Goal: Find specific page/section: Find specific page/section

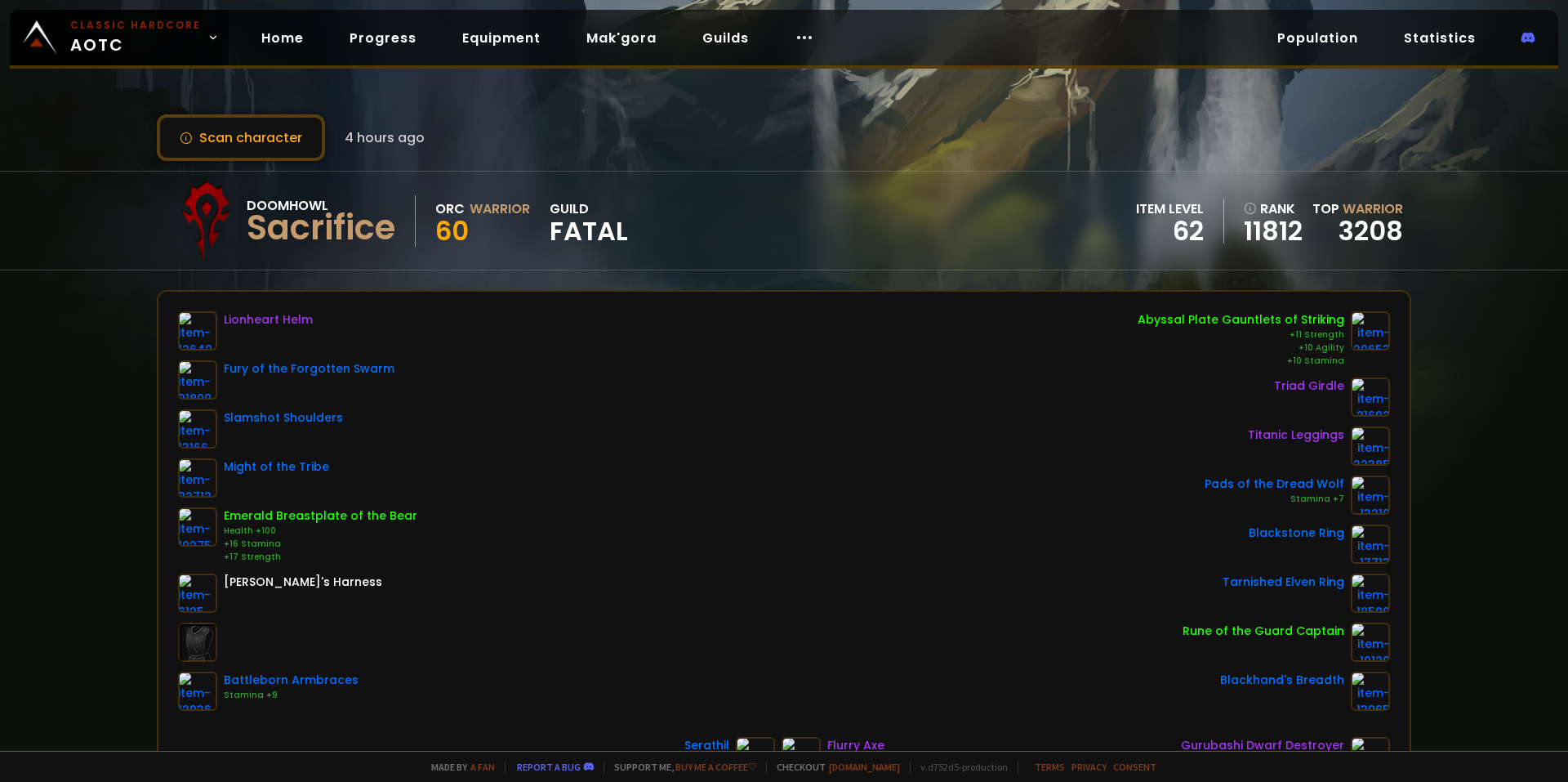
scroll to position [81, 0]
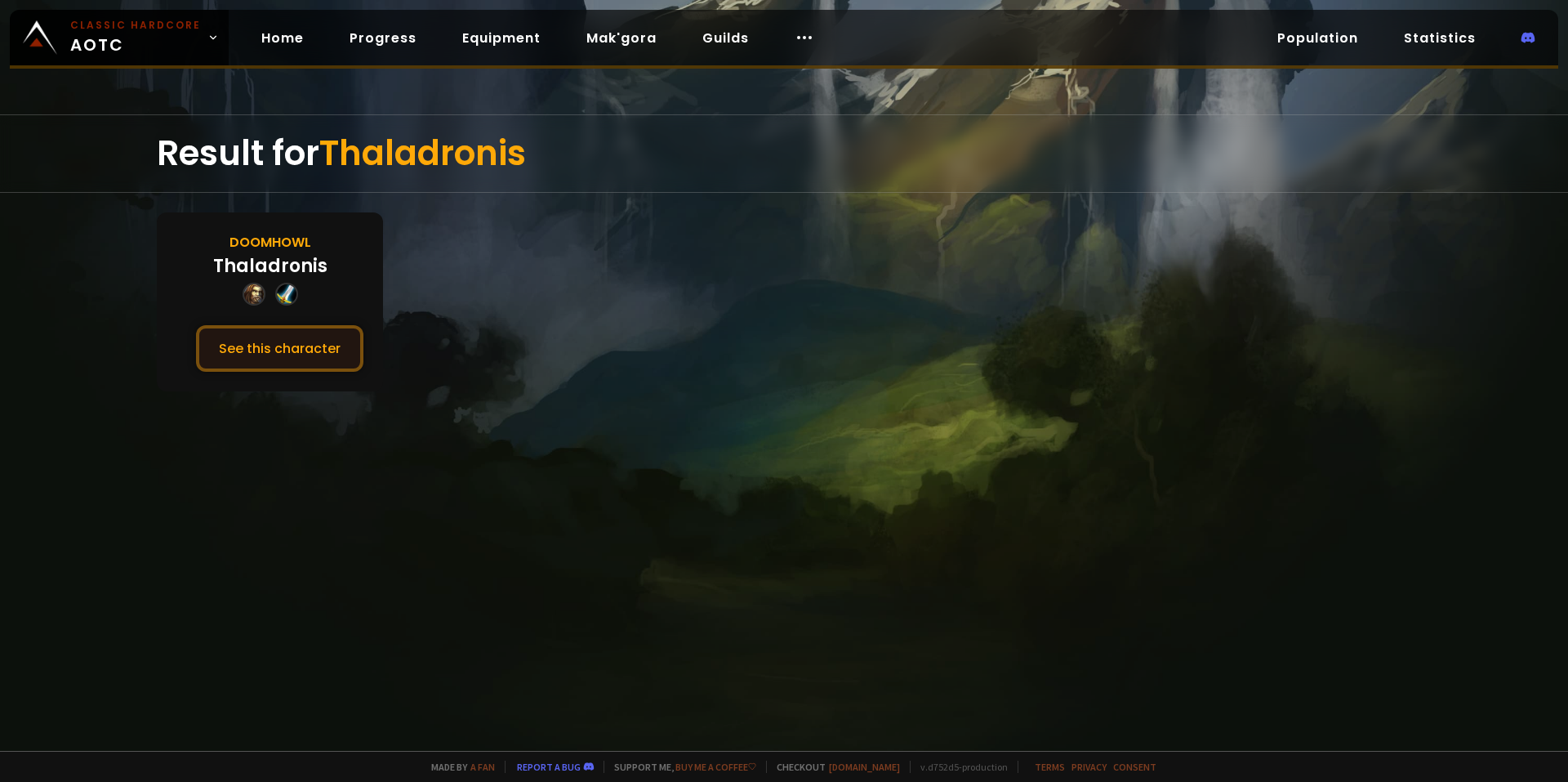
click at [306, 342] on button "See this character" at bounding box center [279, 348] width 168 height 47
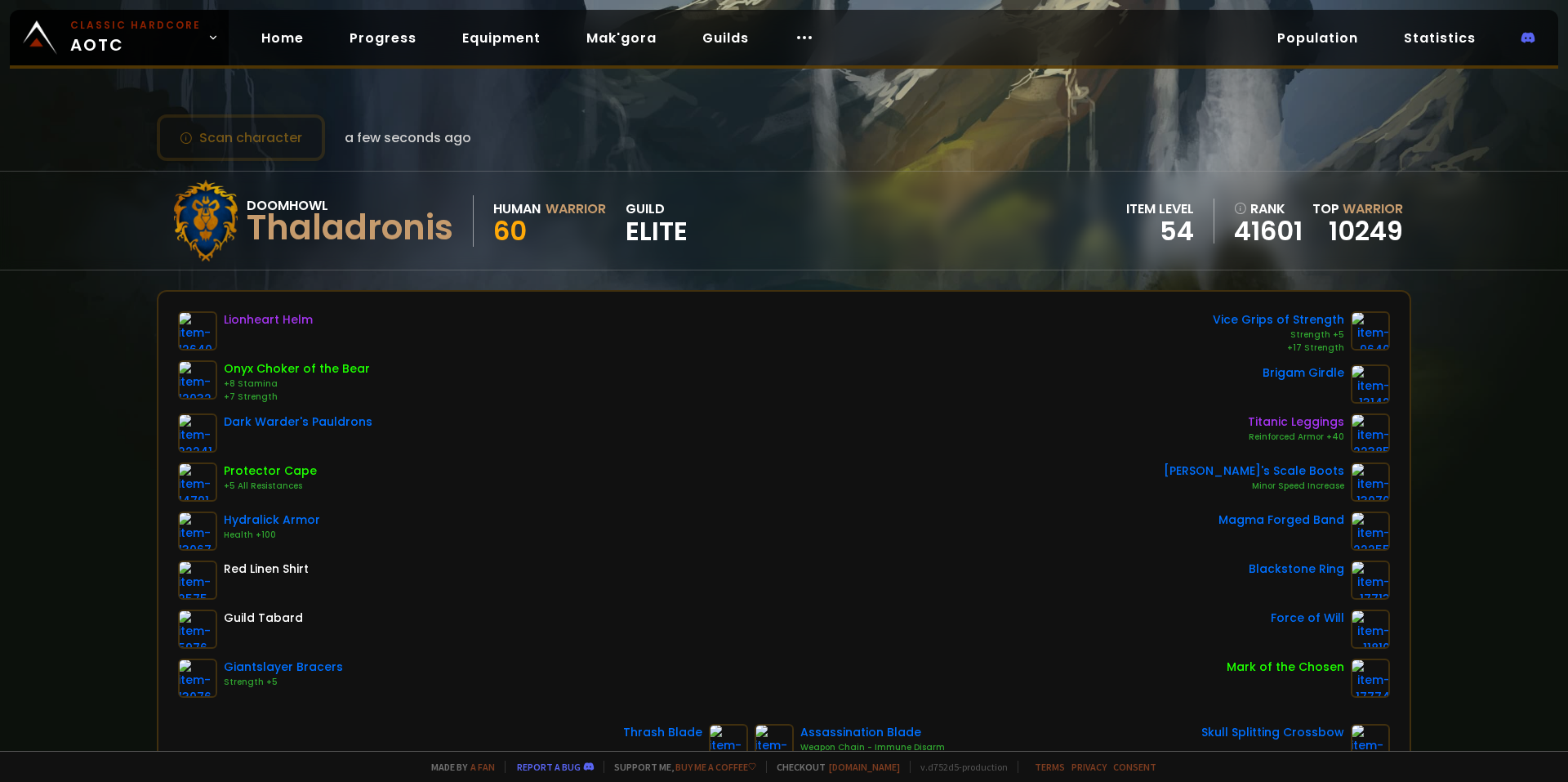
click at [14, 414] on div "Scan character a few seconds ago Doomhowl Thaladronis Human Warrior 60 guild El…" at bounding box center [784, 375] width 1568 height 751
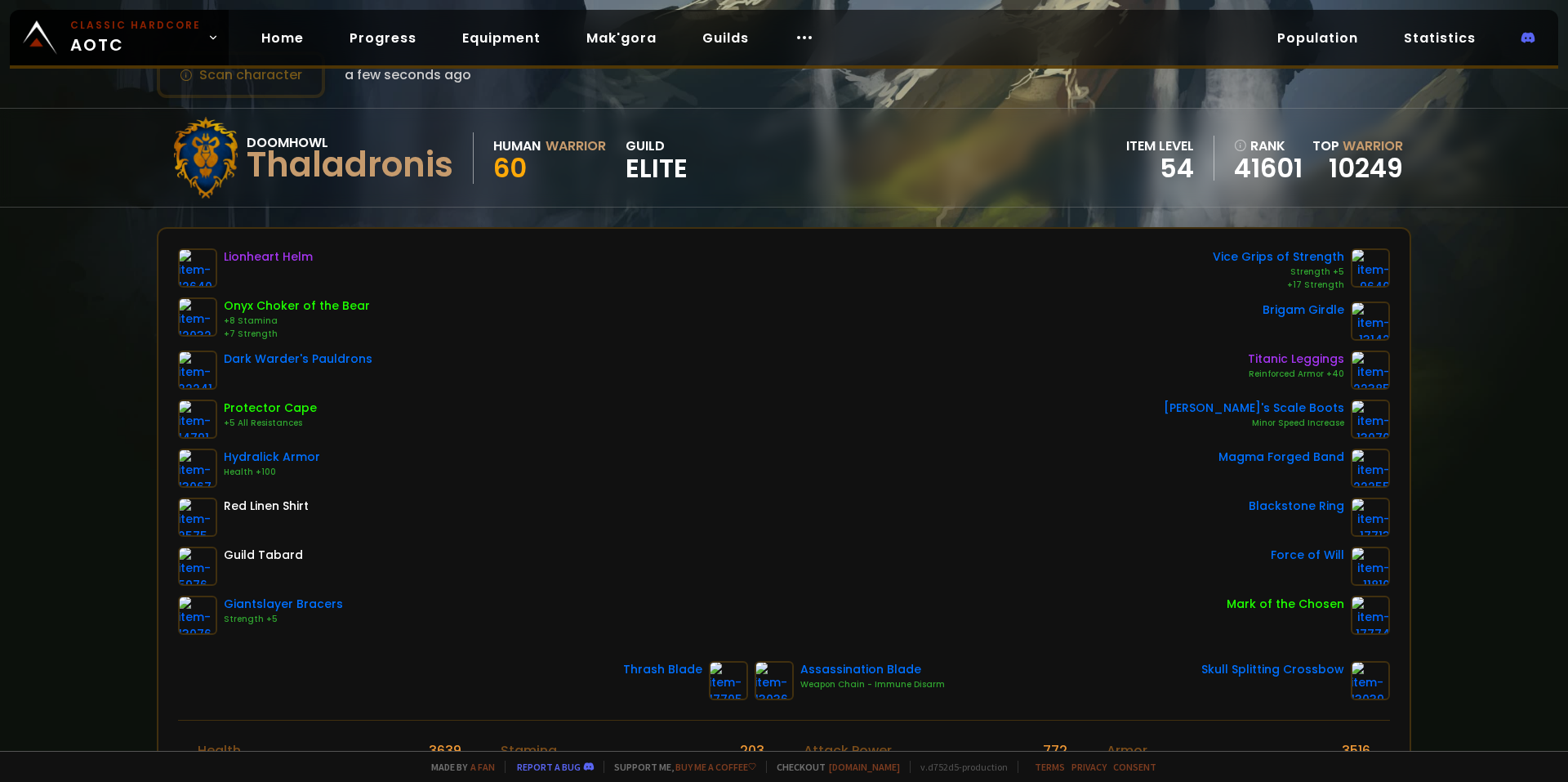
scroll to position [81, 0]
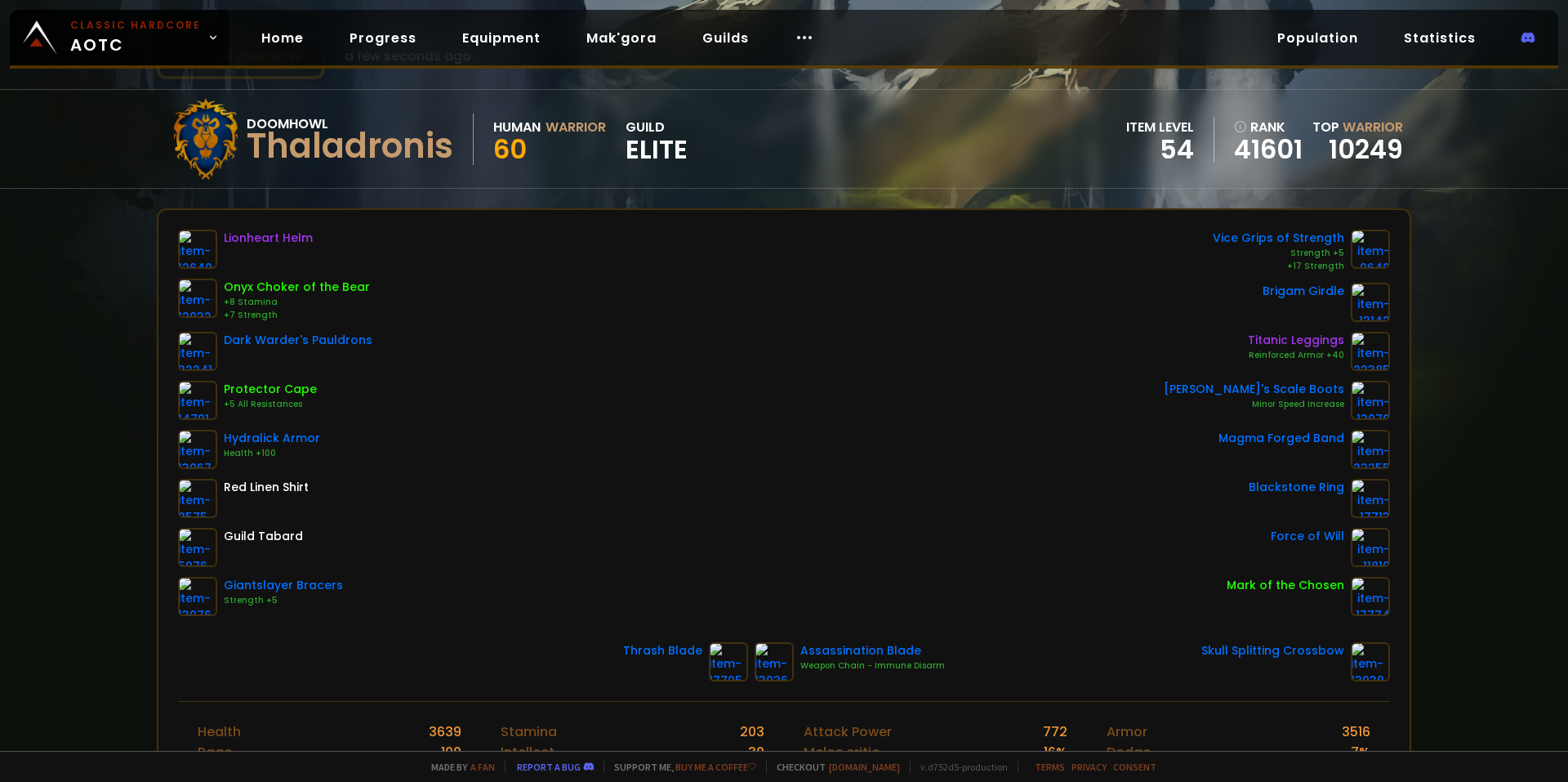
drag, startPoint x: 676, startPoint y: 182, endPoint x: 317, endPoint y: 285, distance: 373.5
drag, startPoint x: 1254, startPoint y: 355, endPoint x: 1320, endPoint y: 351, distance: 66.1
click at [1320, 351] on div "Reinforced Armor +40" at bounding box center [1295, 354] width 96 height 13
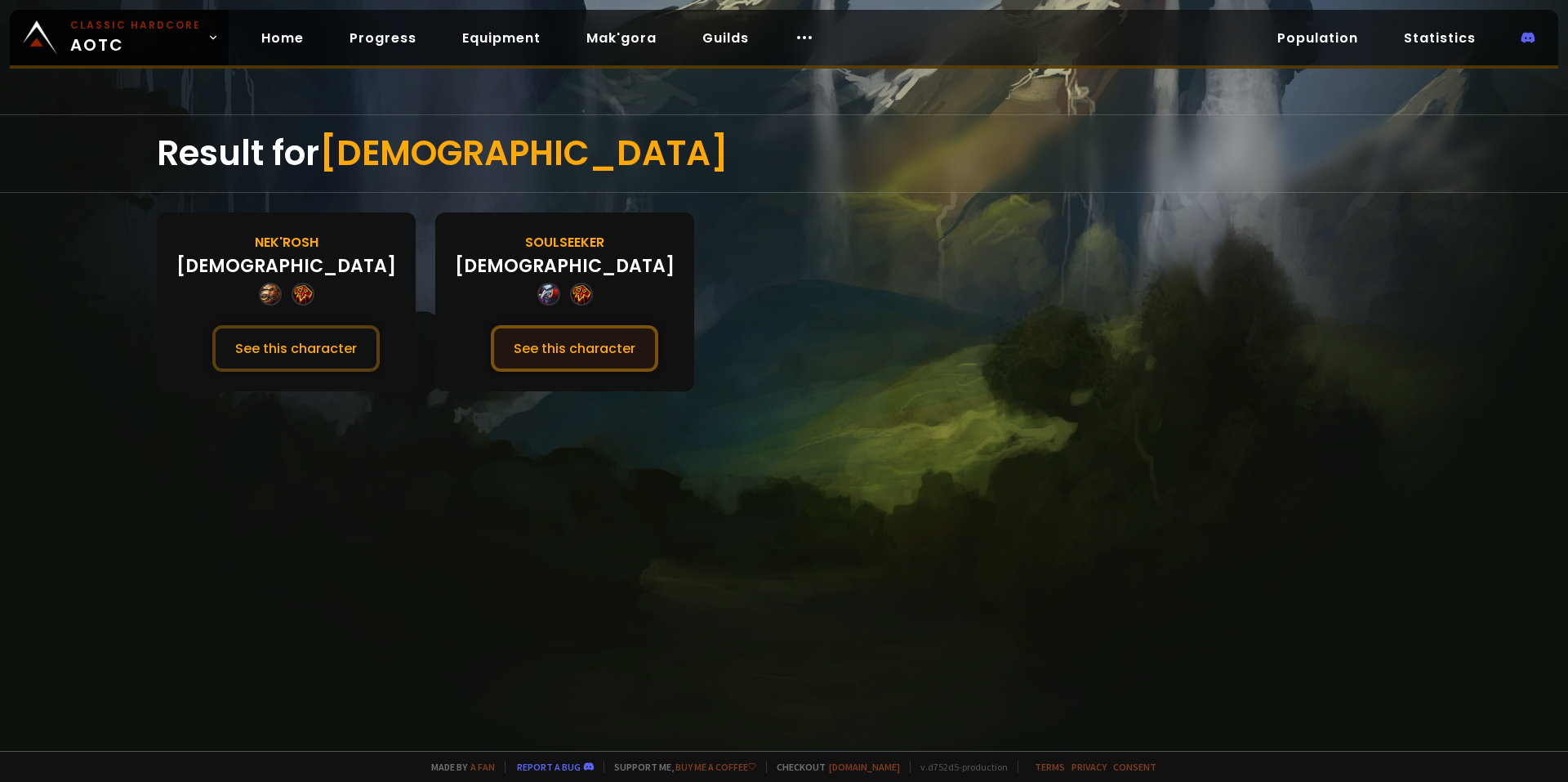
click at [491, 354] on button "See this character" at bounding box center [574, 348] width 168 height 47
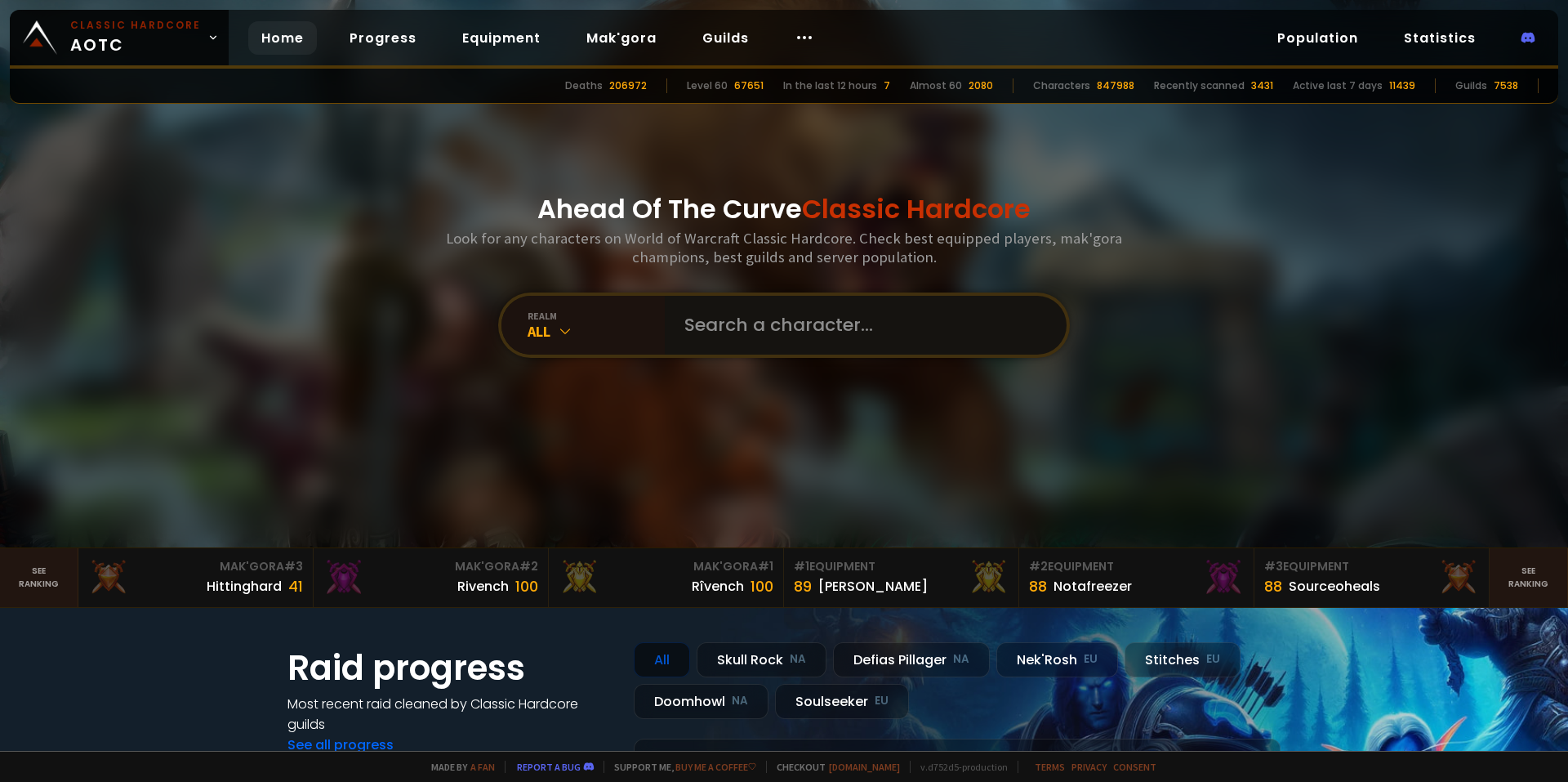
click at [795, 328] on input "text" at bounding box center [861, 325] width 373 height 59
type input "Shaminigans"
click at [752, 326] on input "text" at bounding box center [861, 325] width 373 height 59
paste input "shamanigans"
type input "shamanigans"
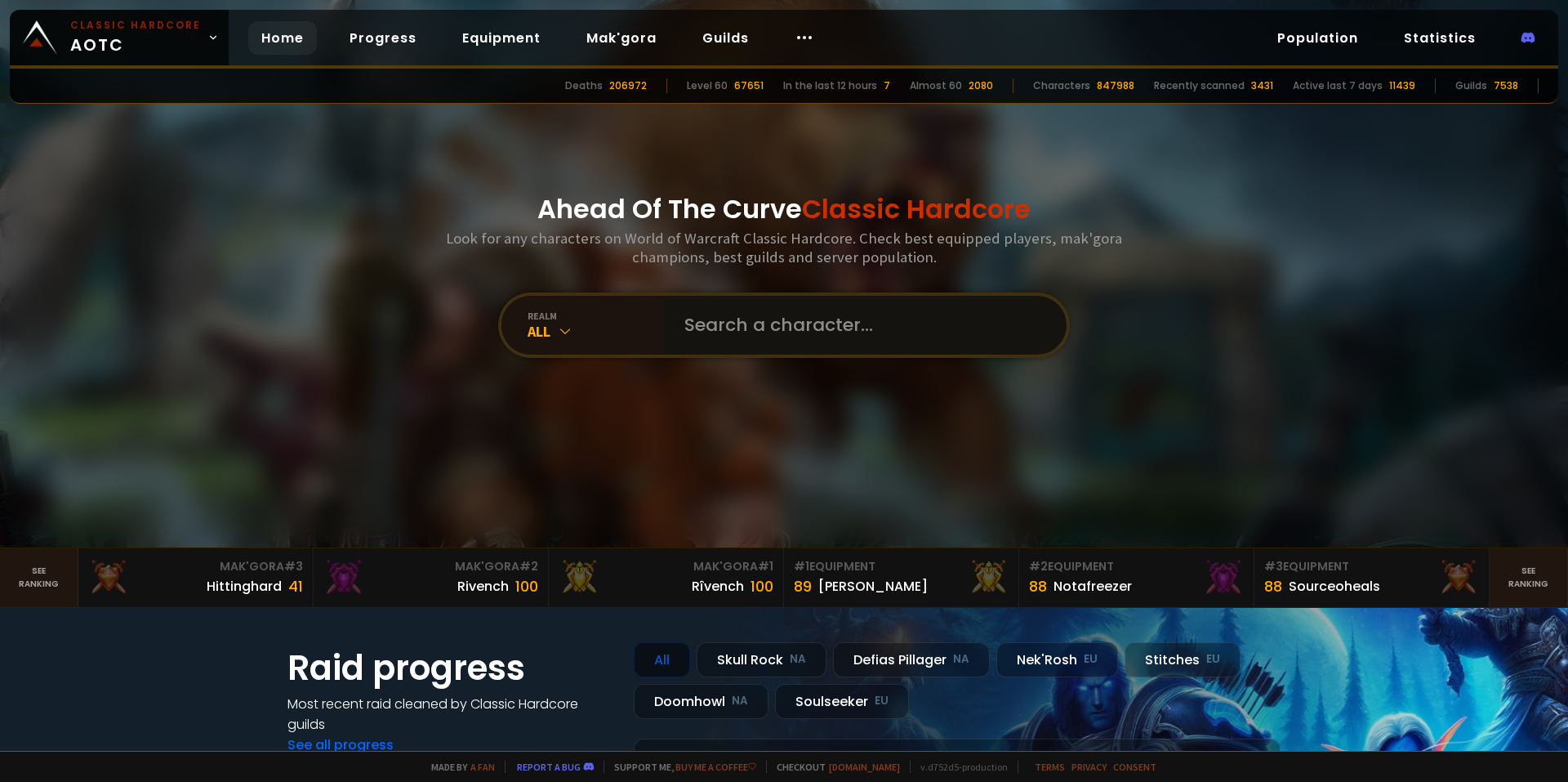
click at [783, 339] on input "text" at bounding box center [861, 325] width 373 height 59
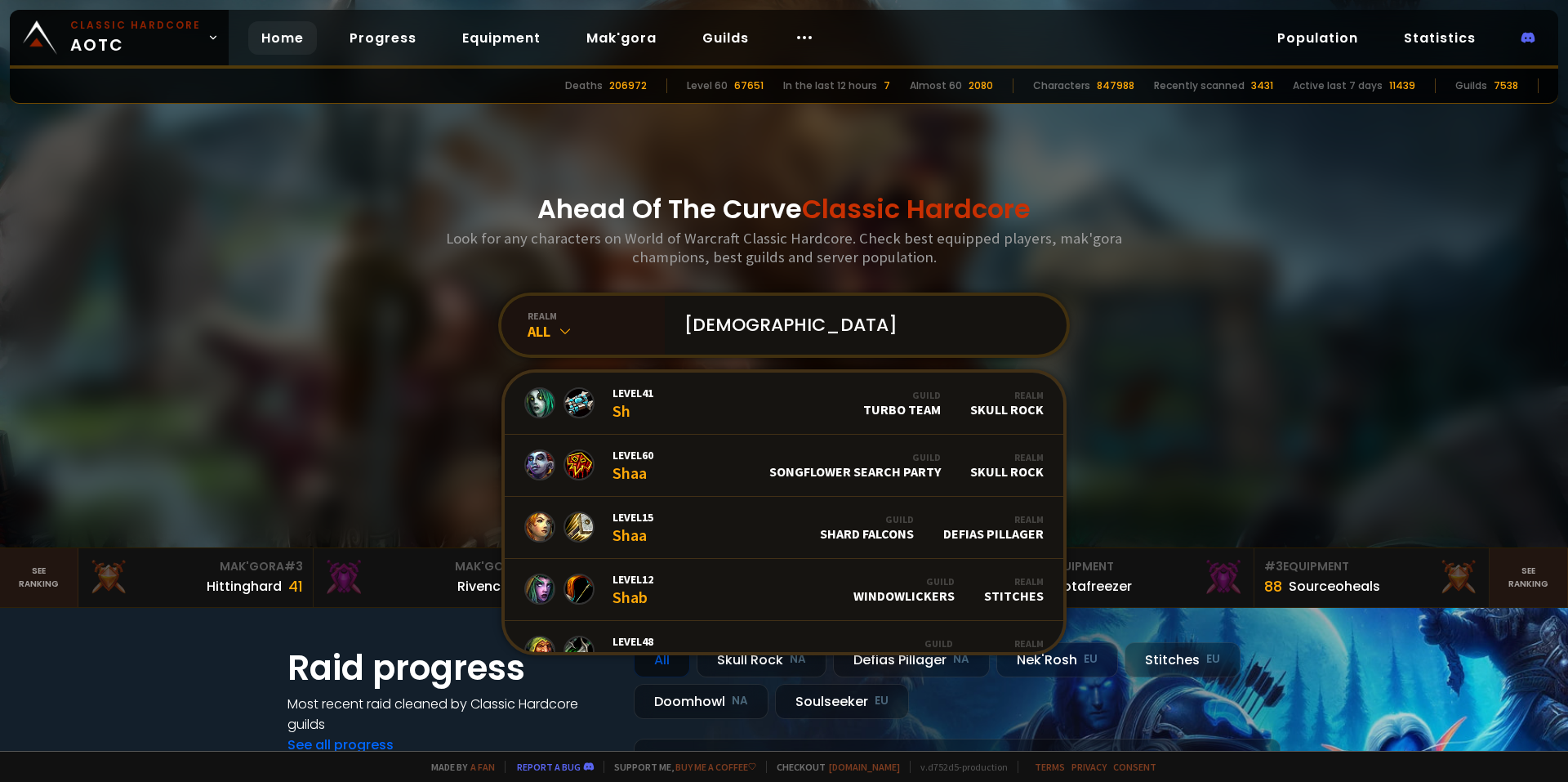
type input "shamanig"
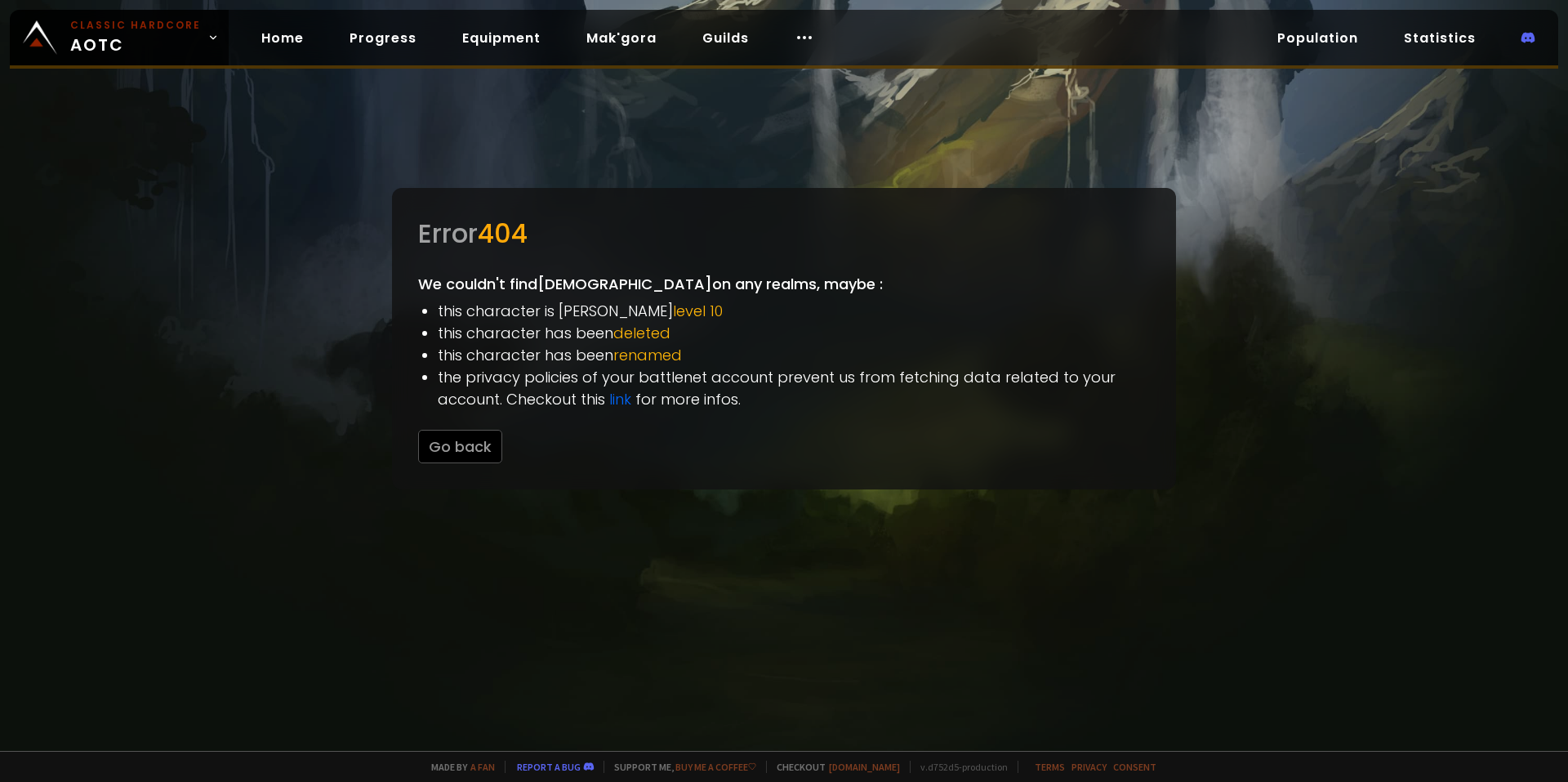
drag, startPoint x: 783, startPoint y: 339, endPoint x: 782, endPoint y: 353, distance: 14.0
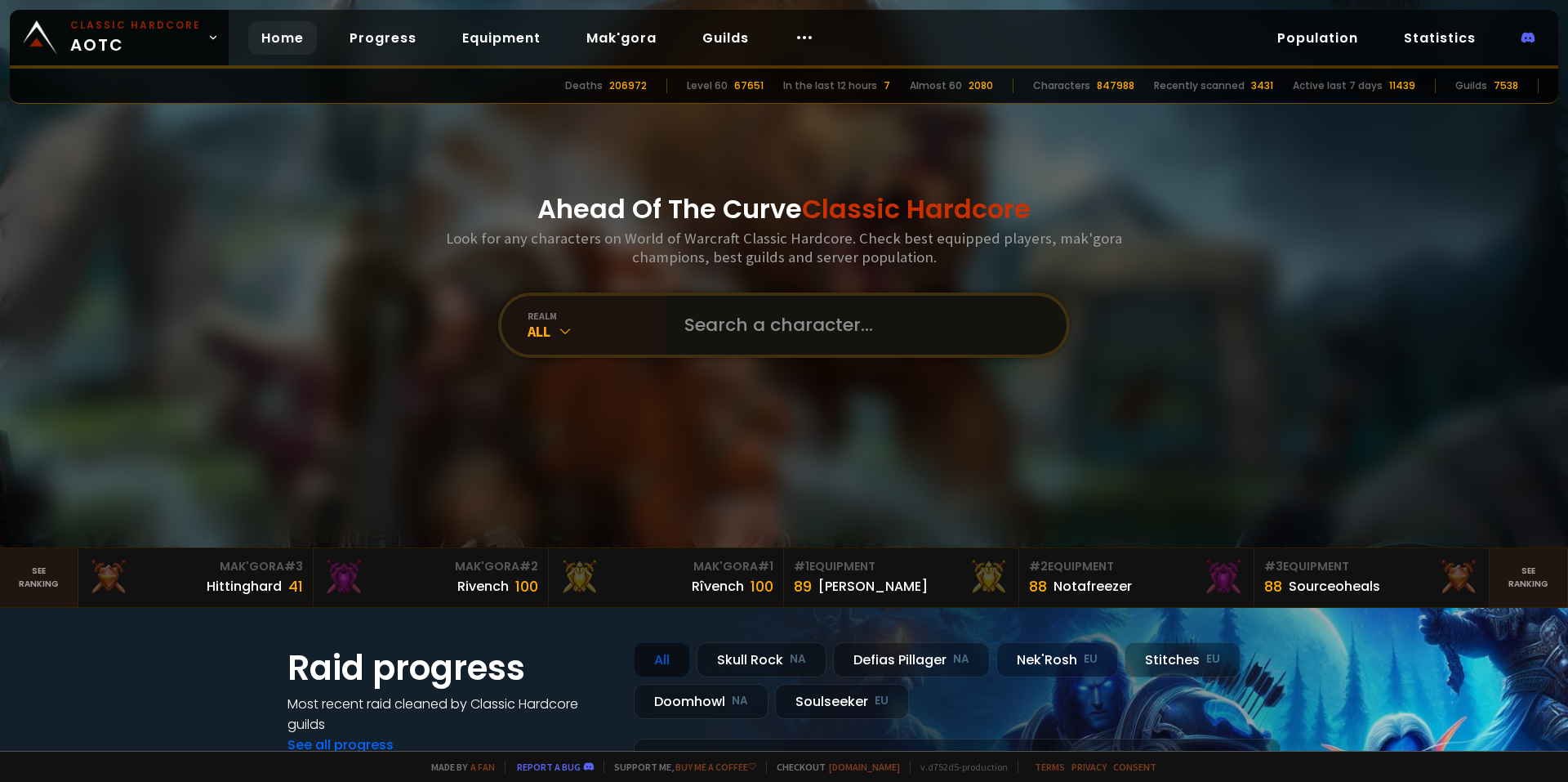
click at [795, 340] on input "text" at bounding box center [861, 325] width 373 height 59
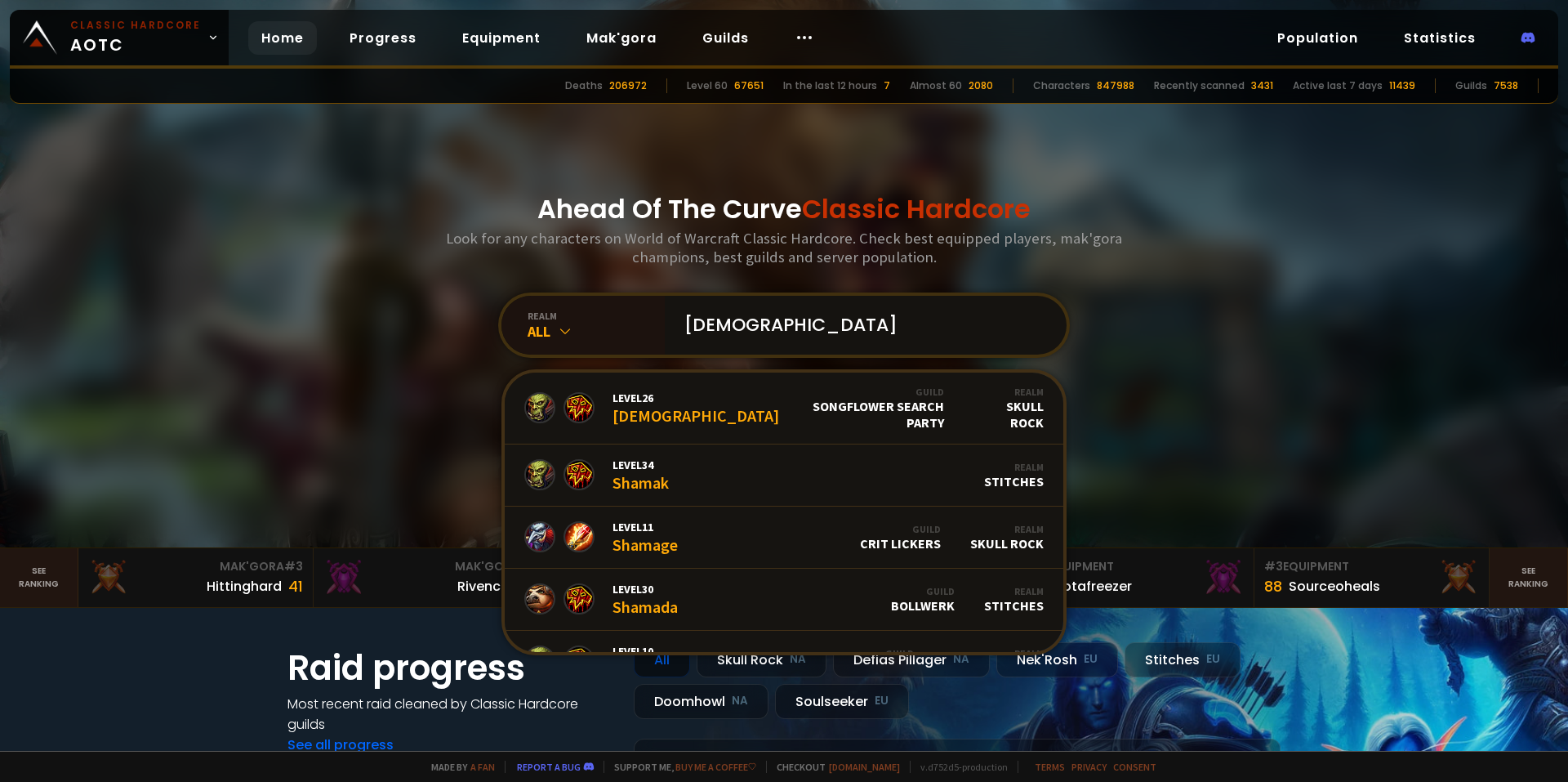
paste input "à"
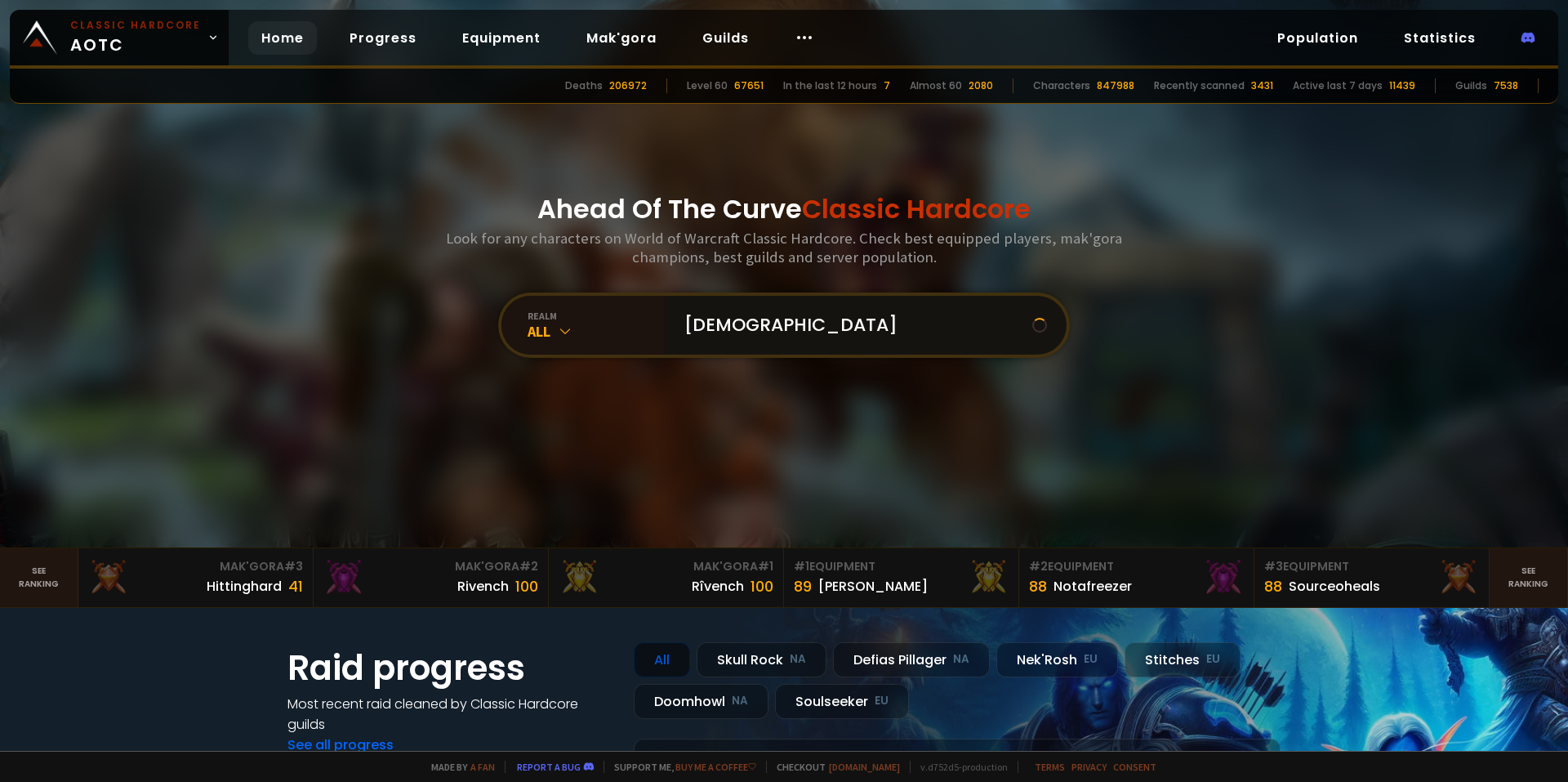
type input "shamanigàns"
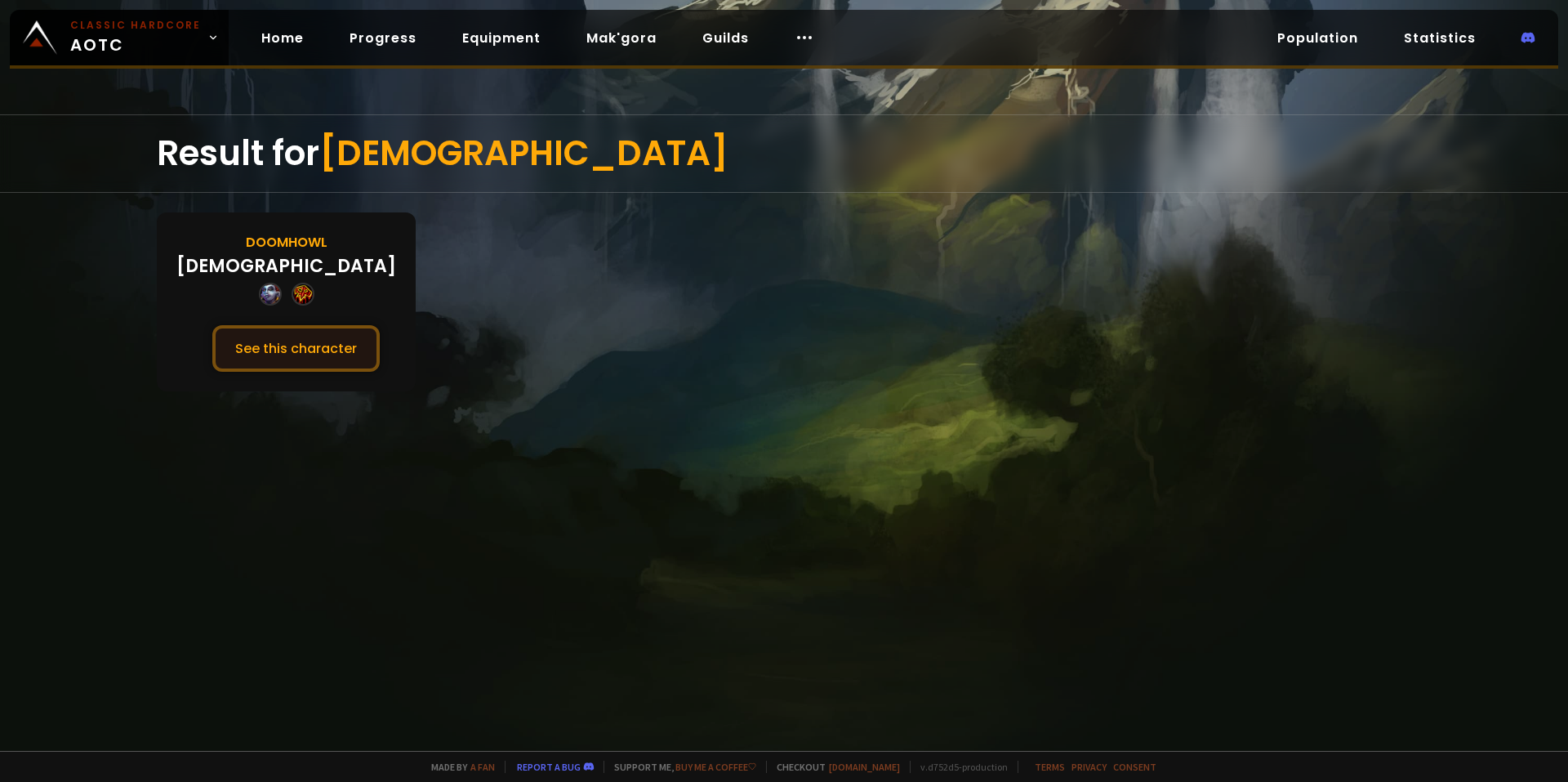
click at [343, 346] on button "See this character" at bounding box center [296, 348] width 168 height 47
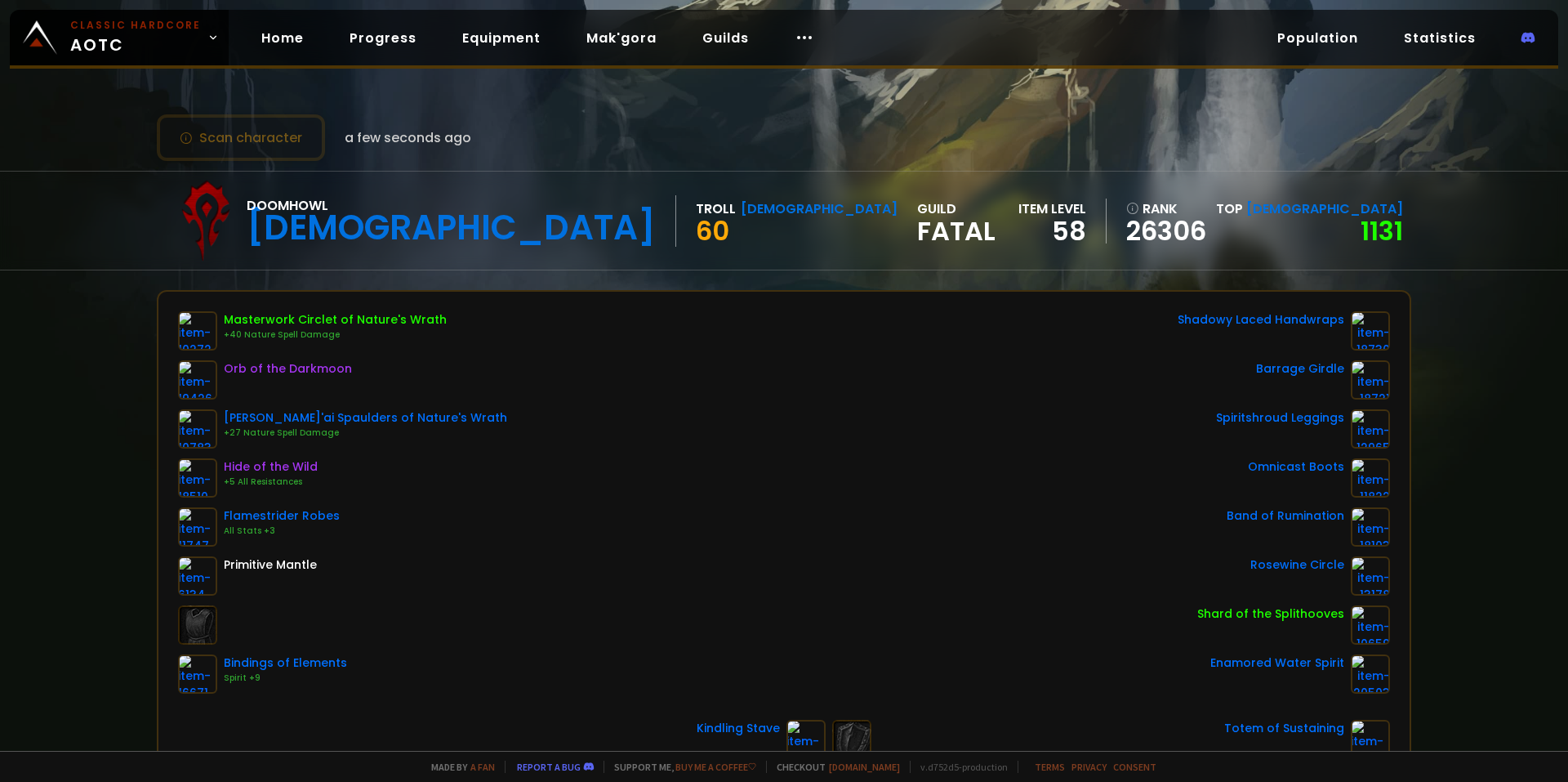
scroll to position [163, 0]
